Goal: Task Accomplishment & Management: Manage account settings

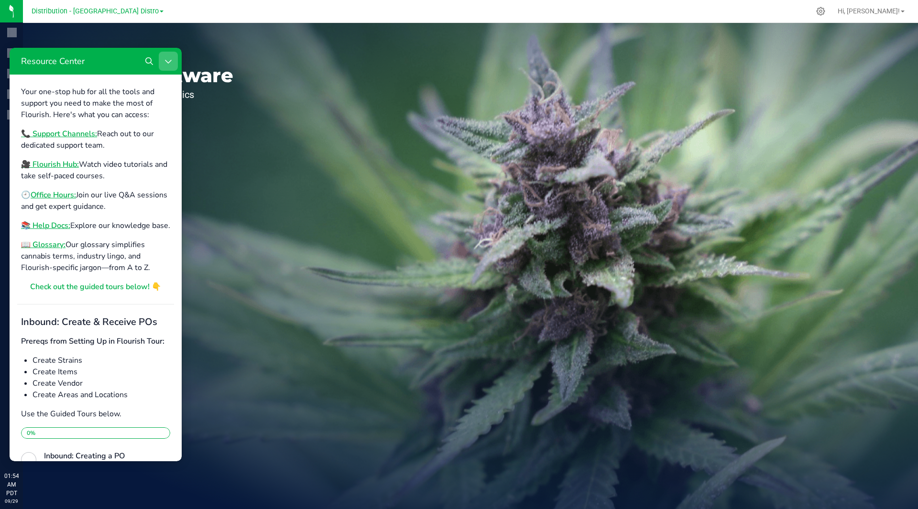
click at [170, 58] on icon "Close Resource Center" at bounding box center [169, 61] width 8 height 8
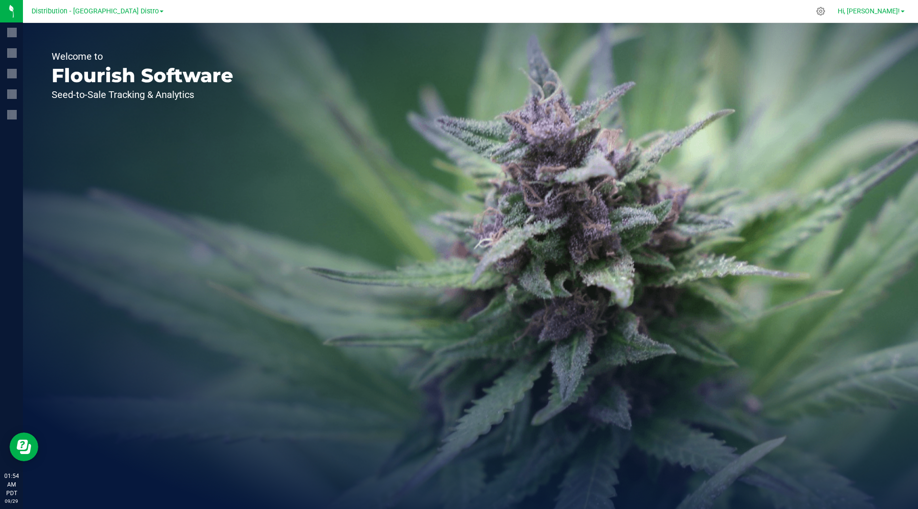
click at [898, 9] on span "Hi, [PERSON_NAME]!" at bounding box center [869, 11] width 62 height 8
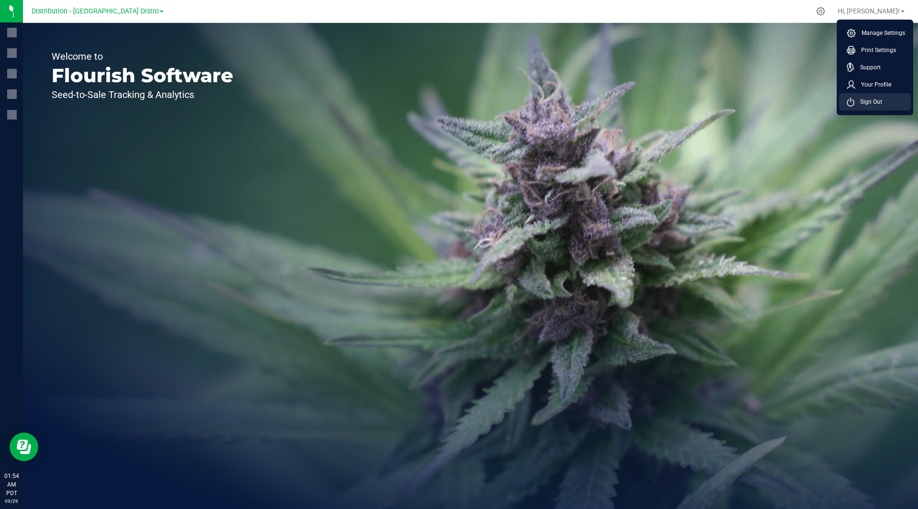
click at [878, 105] on span "Sign Out" at bounding box center [869, 102] width 28 height 10
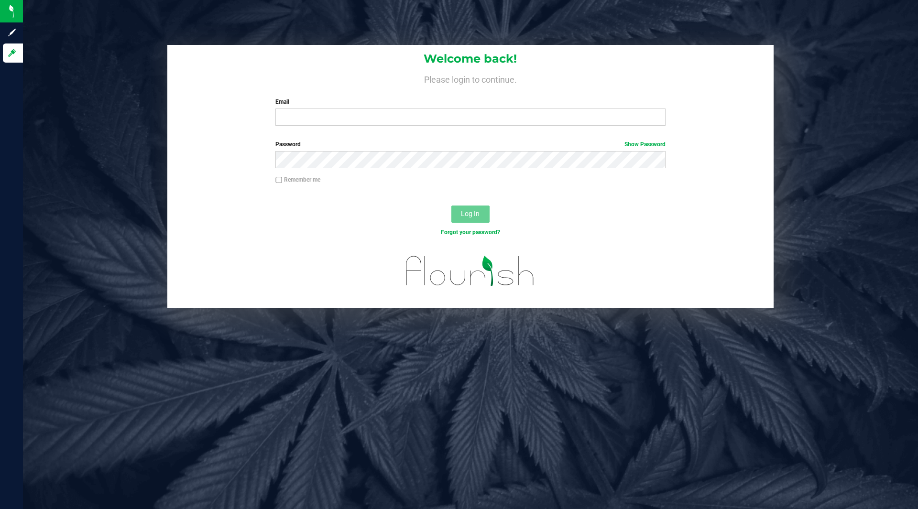
click at [512, 107] on div "Email Required Please format your email correctly." at bounding box center [470, 112] width 404 height 28
click at [511, 117] on input "Email" at bounding box center [471, 117] width 390 height 17
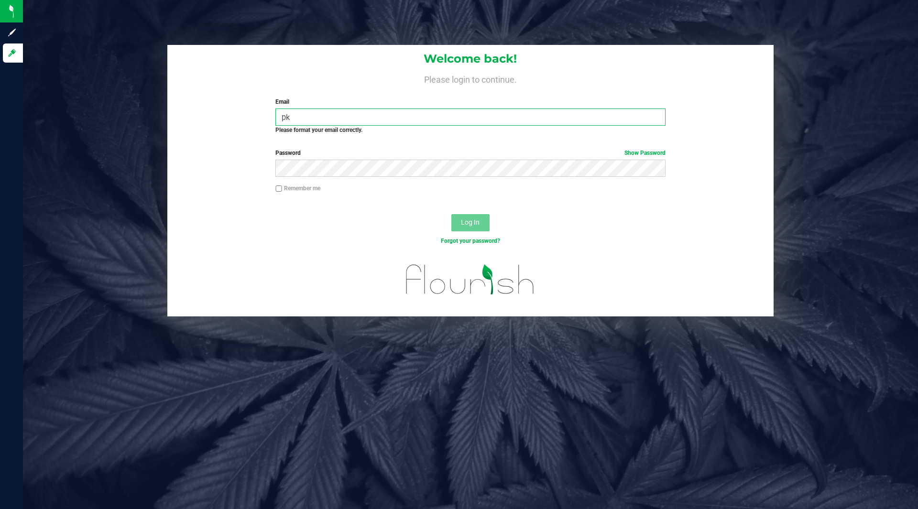
type input "[EMAIL_ADDRESS][DOMAIN_NAME]"
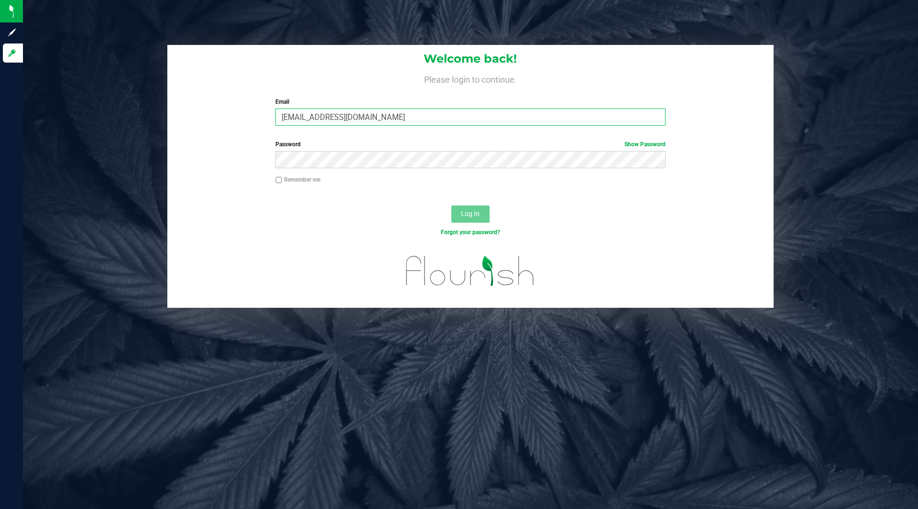
drag, startPoint x: 343, startPoint y: 118, endPoint x: 317, endPoint y: 121, distance: 26.6
click at [317, 121] on input "[EMAIL_ADDRESS][DOMAIN_NAME]" at bounding box center [471, 117] width 390 height 17
click at [452, 206] on button "Log In" at bounding box center [471, 214] width 38 height 17
